Goal: Information Seeking & Learning: Learn about a topic

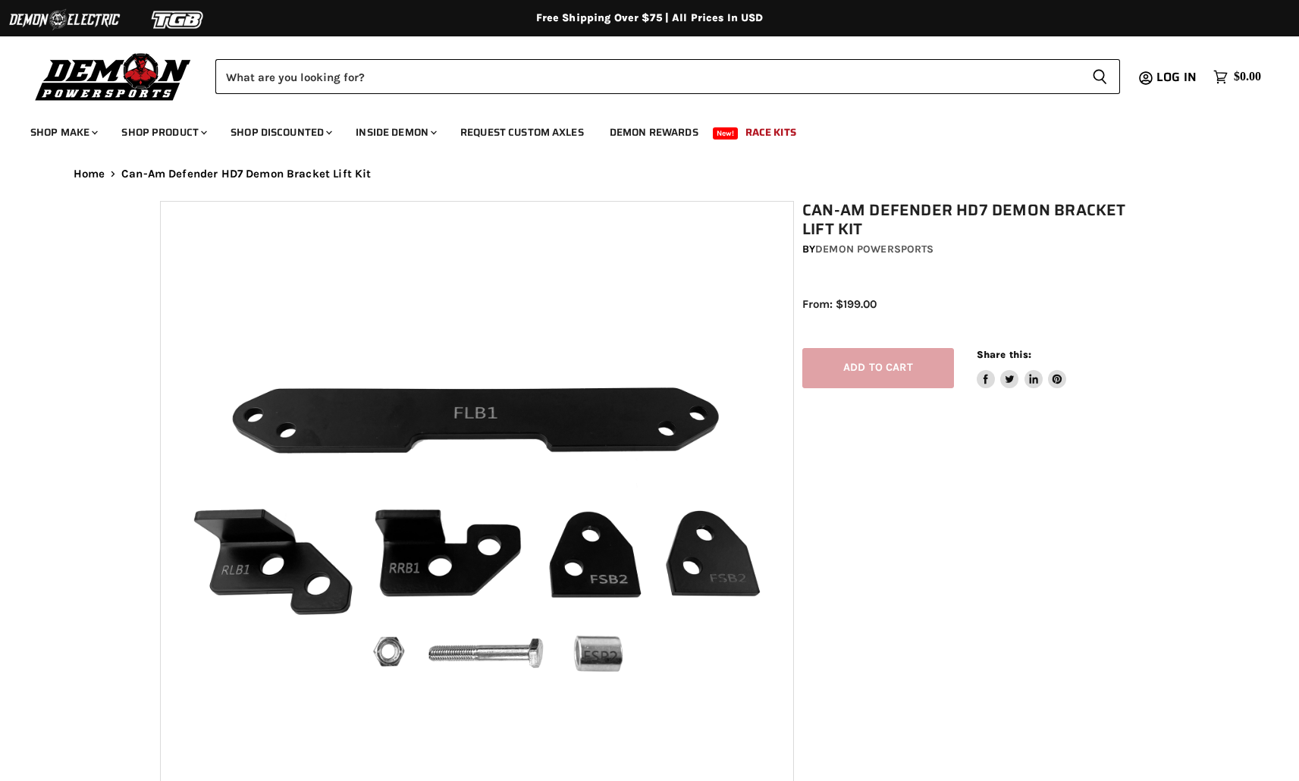
select select "******"
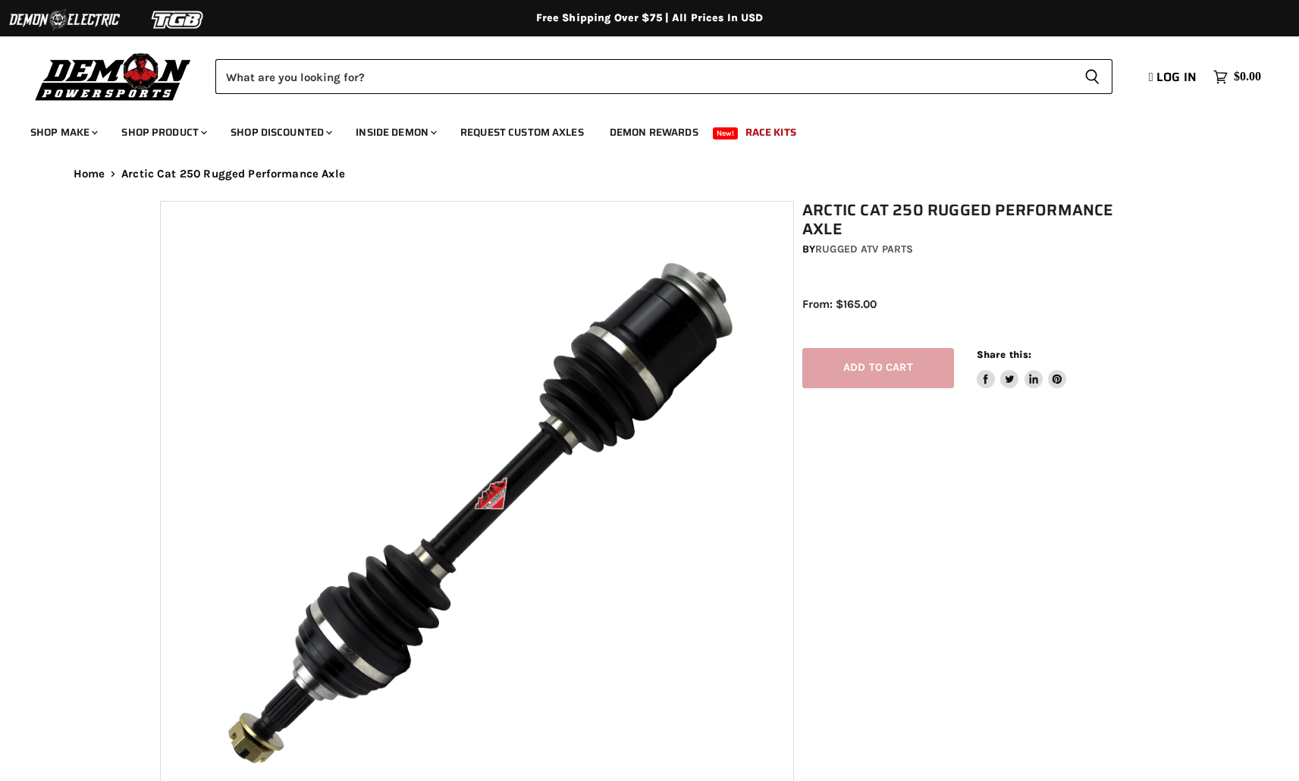
select select "******"
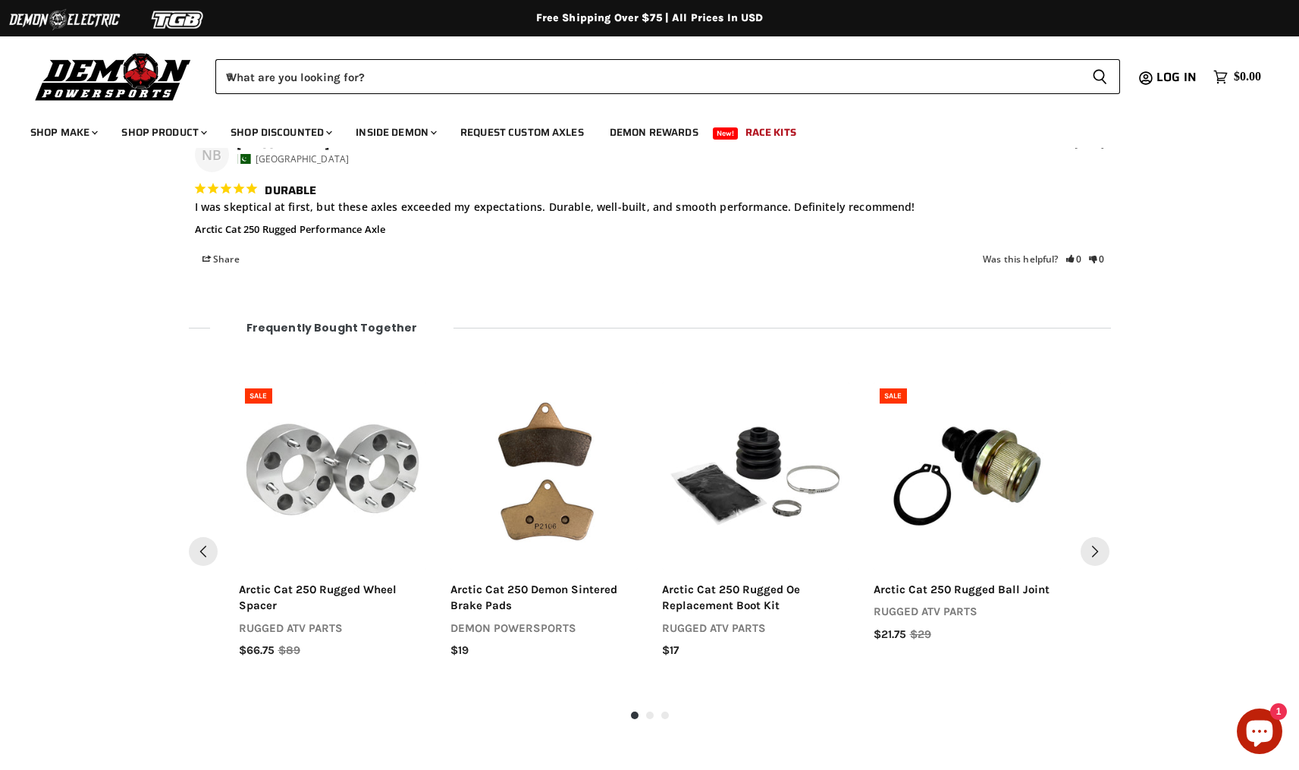
scroll to position [1828, 0]
